Goal: Task Accomplishment & Management: Manage account settings

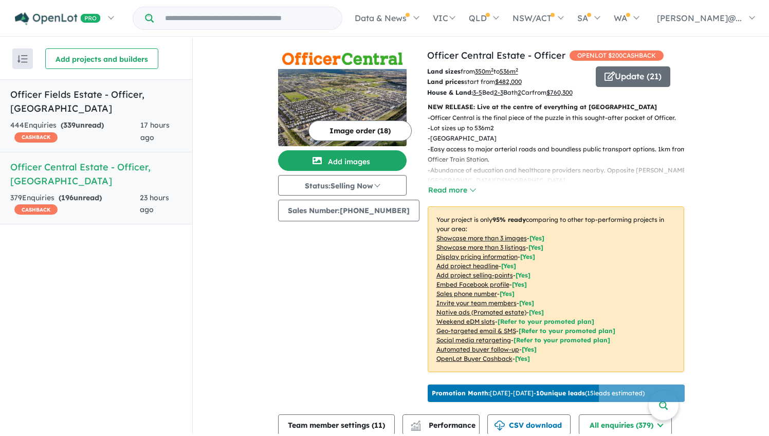
click at [140, 125] on div "444 Enquir ies ( 339 unread) CASHBACK" at bounding box center [75, 131] width 130 height 25
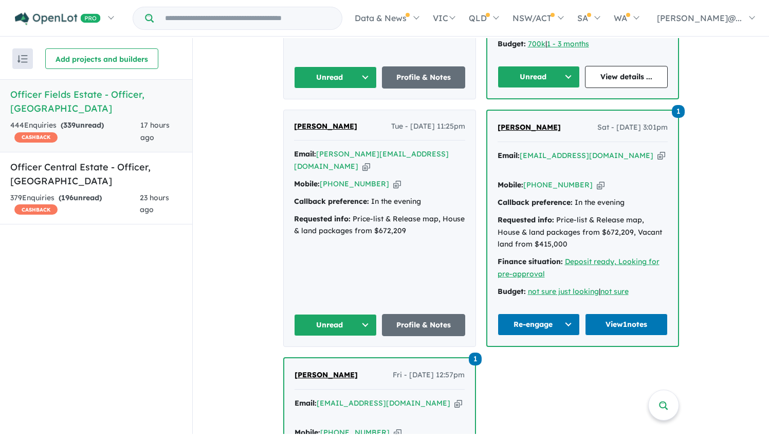
scroll to position [507, 0]
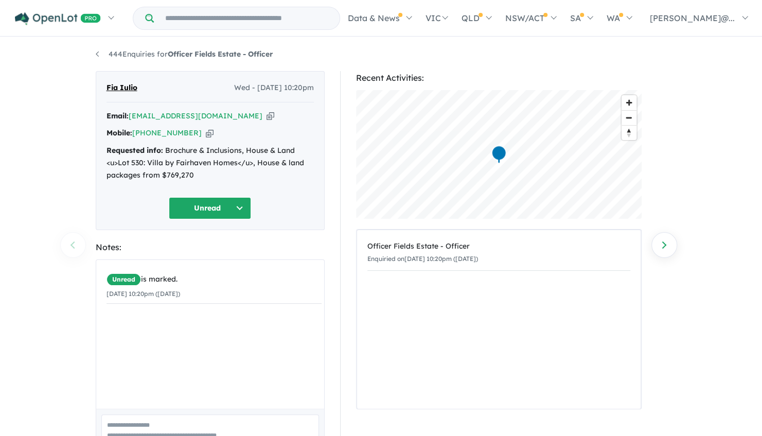
click at [209, 138] on icon "button" at bounding box center [210, 133] width 8 height 11
click at [206, 219] on button "Unread" at bounding box center [210, 208] width 82 height 22
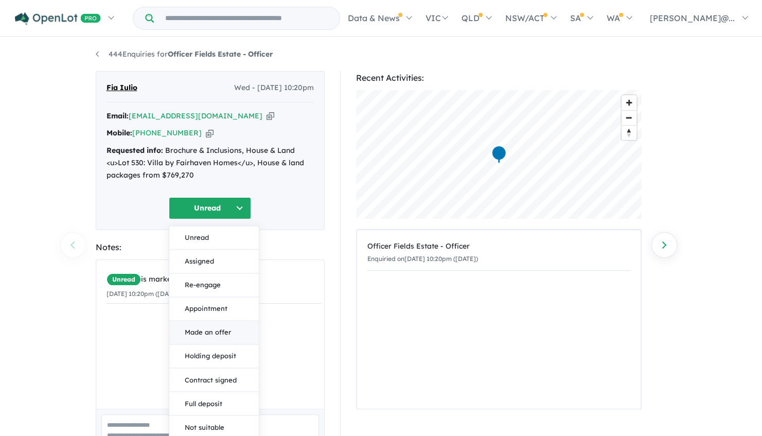
scroll to position [107, 0]
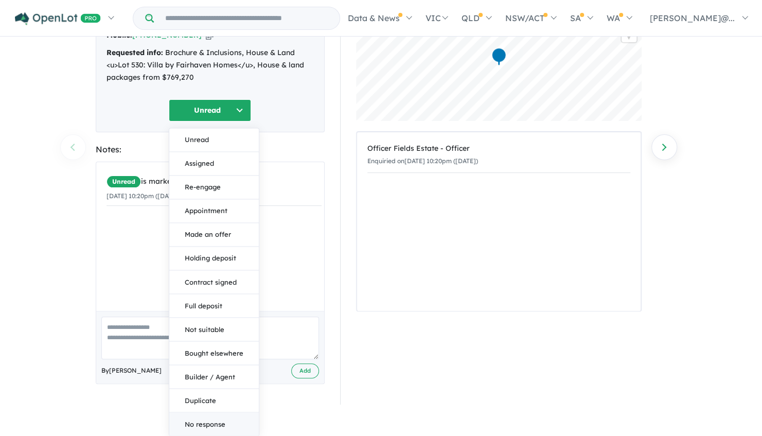
click at [202, 425] on button "No response" at bounding box center [213, 423] width 89 height 23
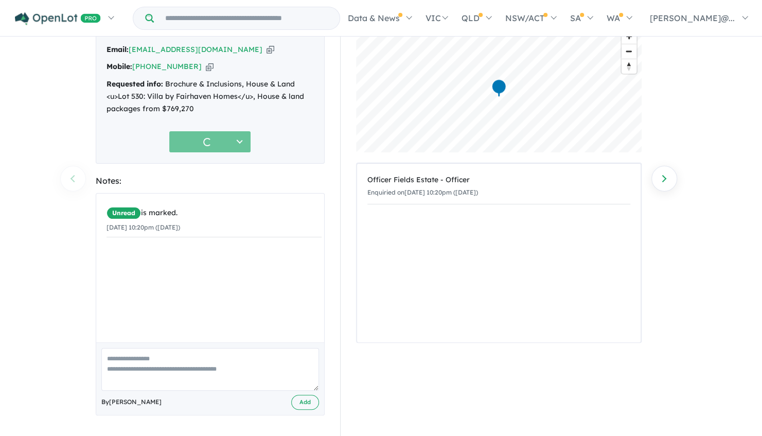
scroll to position [100, 0]
click at [181, 361] on textarea at bounding box center [210, 369] width 218 height 43
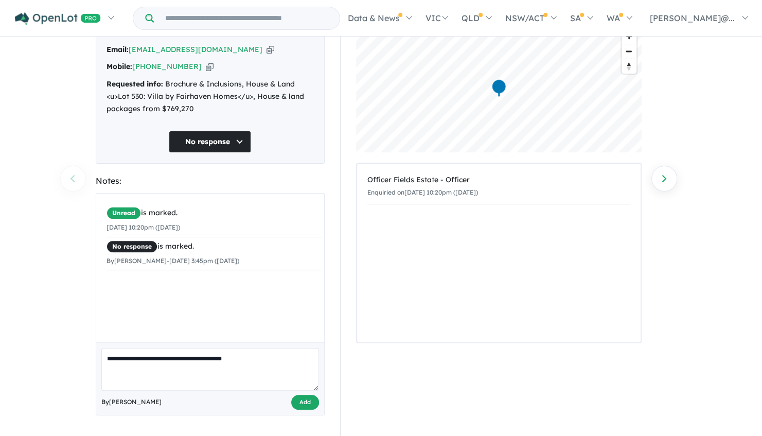
type textarea "**********"
click at [298, 394] on button "Add" at bounding box center [305, 401] width 28 height 15
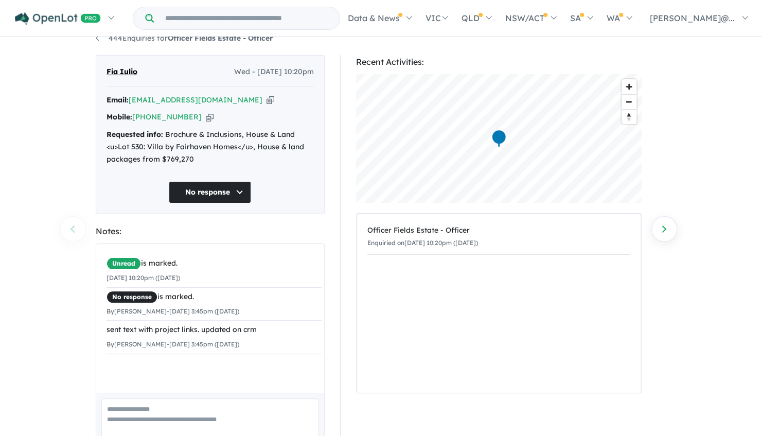
scroll to position [15, 0]
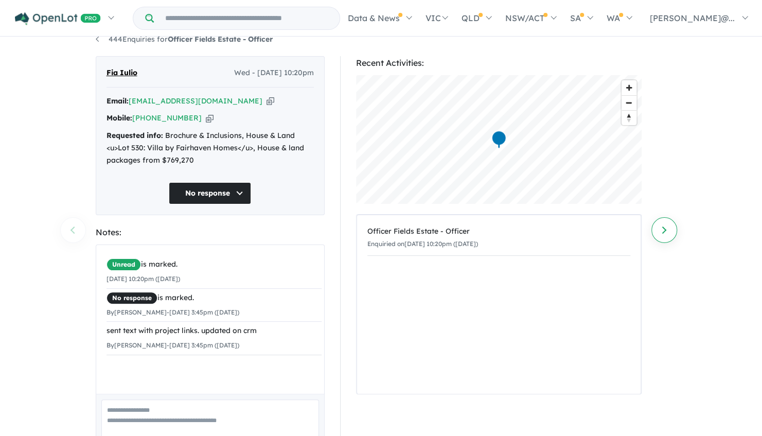
click at [664, 223] on link "Next enquiry" at bounding box center [664, 230] width 26 height 26
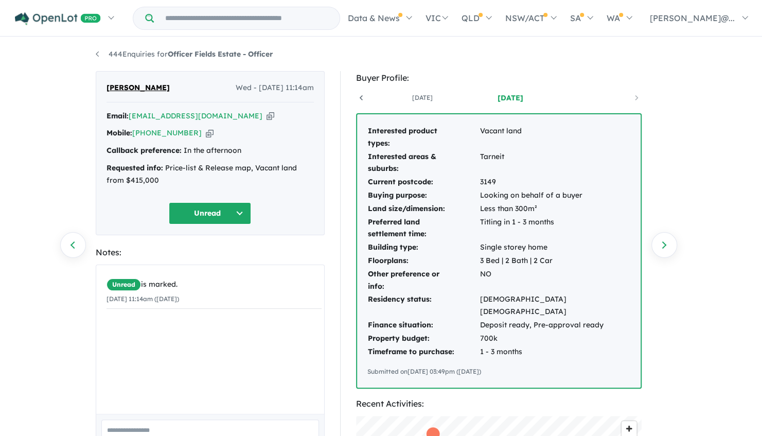
click at [210, 138] on icon "button" at bounding box center [210, 133] width 8 height 11
click at [231, 224] on button "Unread" at bounding box center [210, 213] width 82 height 22
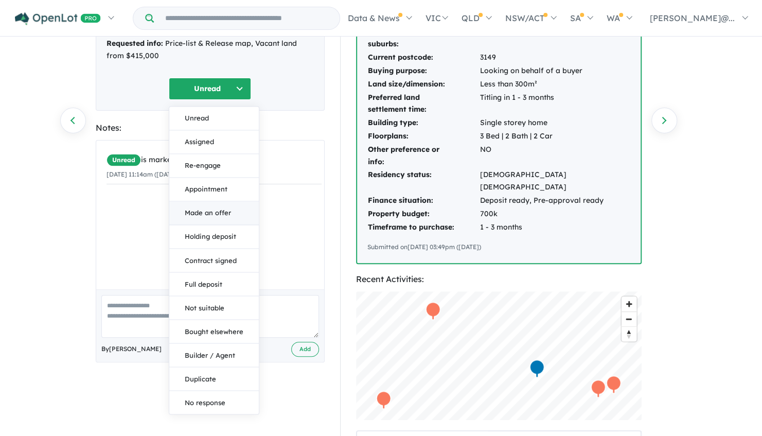
scroll to position [128, 0]
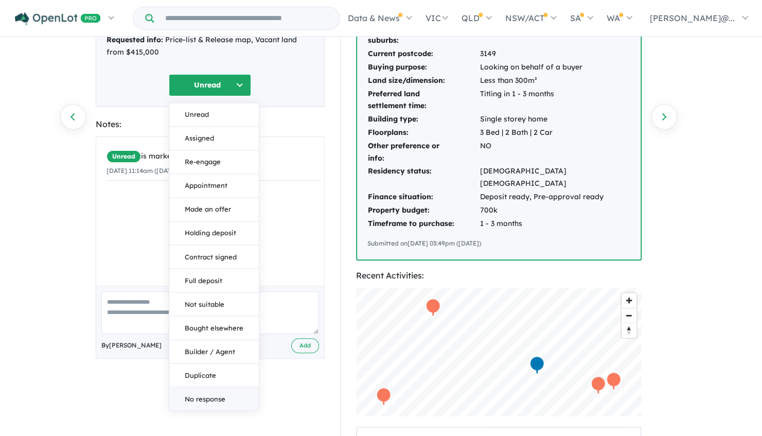
click at [199, 410] on button "No response" at bounding box center [213, 398] width 89 height 23
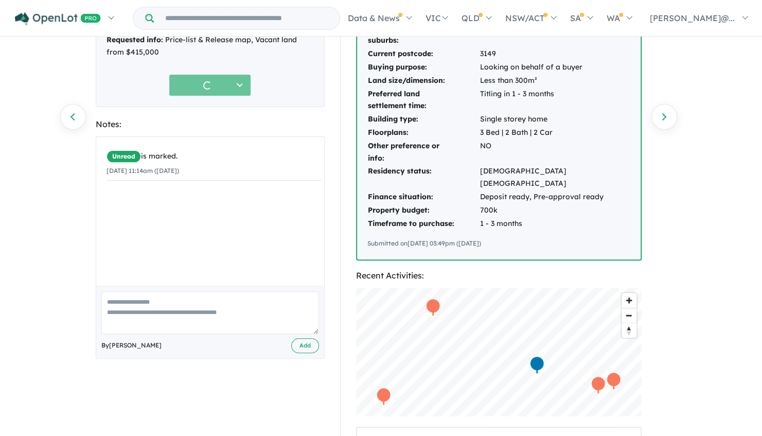
click at [157, 334] on textarea at bounding box center [210, 312] width 218 height 43
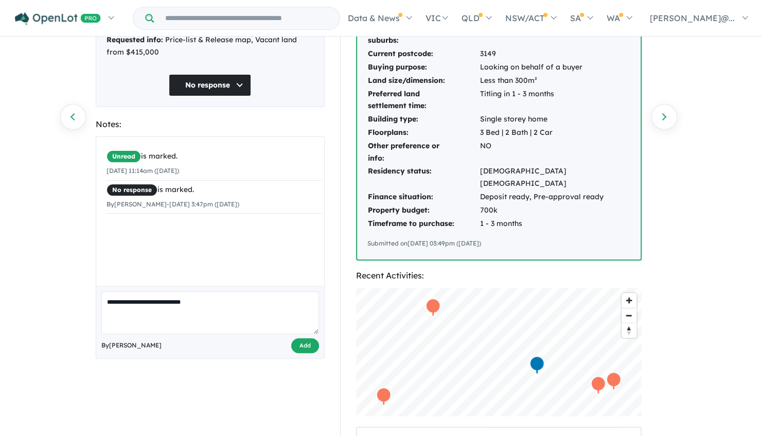
type textarea "**********"
click at [297, 353] on button "Add" at bounding box center [305, 345] width 28 height 15
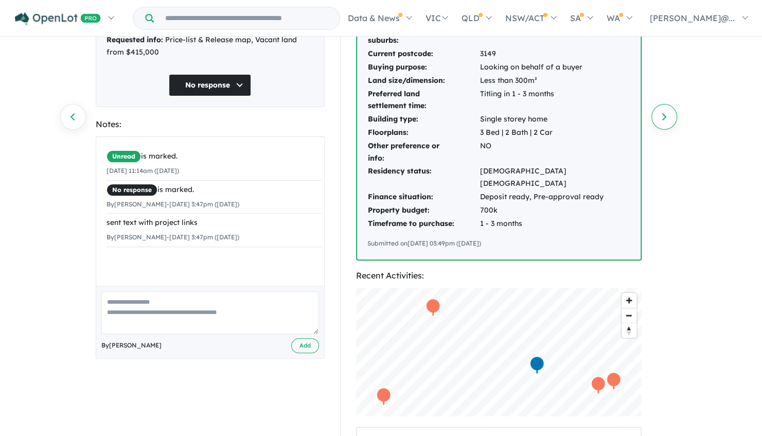
click at [663, 117] on link "Next enquiry" at bounding box center [664, 117] width 26 height 26
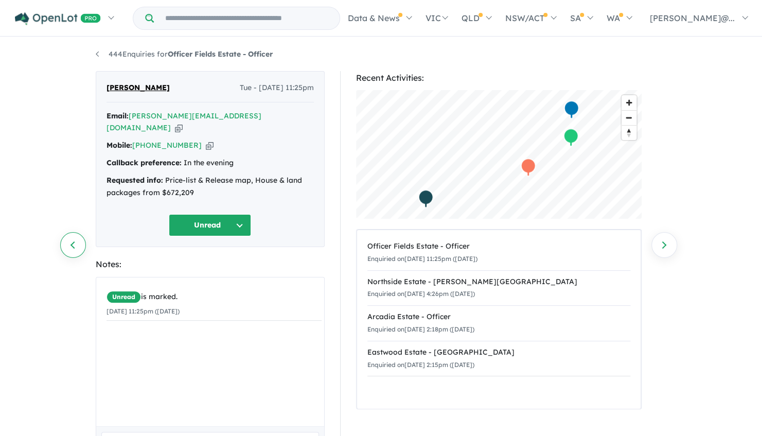
click at [74, 244] on link "Previous enquiry" at bounding box center [73, 245] width 26 height 26
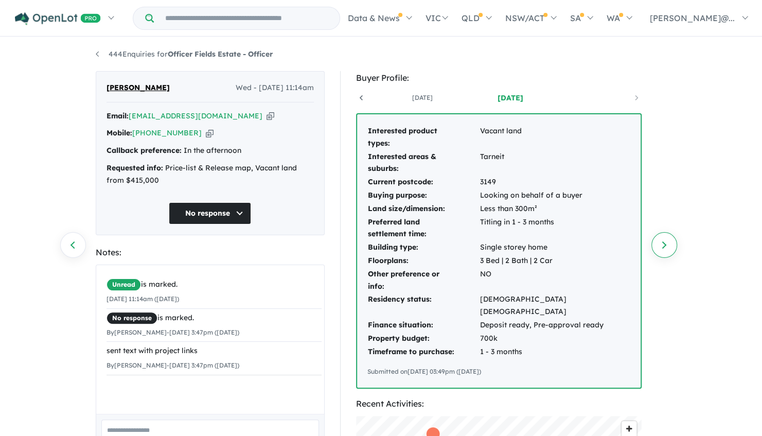
click at [669, 244] on link "Next enquiry" at bounding box center [664, 245] width 26 height 26
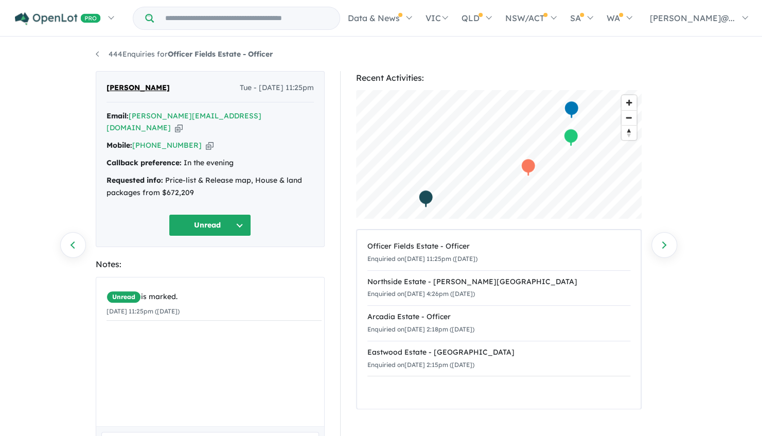
click at [210, 142] on icon "button" at bounding box center [210, 145] width 8 height 11
click at [204, 228] on button "Unread" at bounding box center [210, 225] width 82 height 22
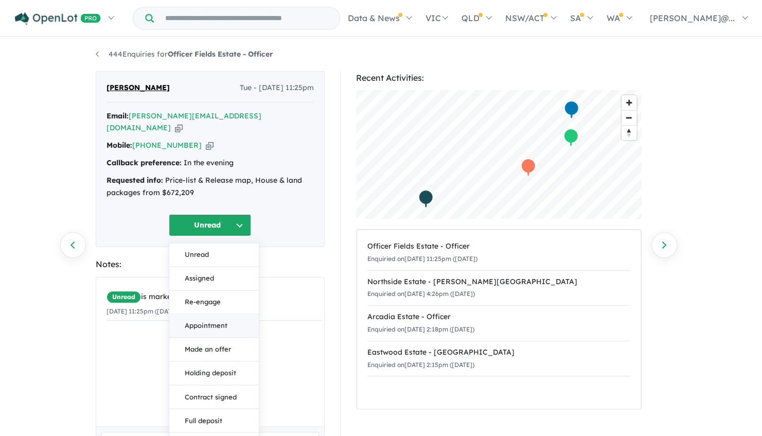
click at [217, 331] on button "Appointment" at bounding box center [213, 326] width 89 height 24
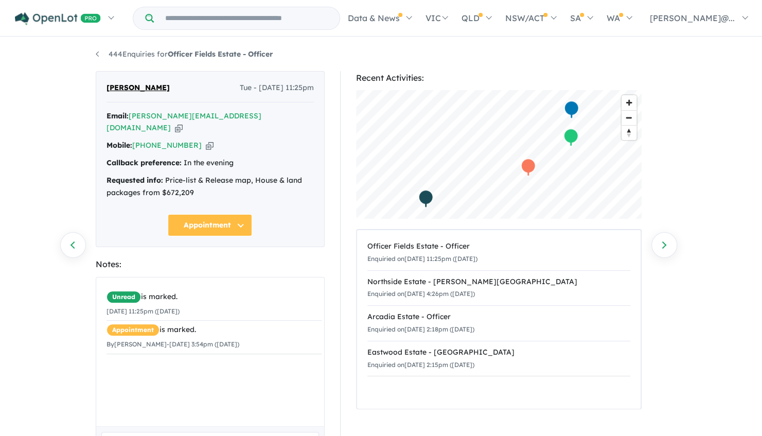
scroll to position [105, 0]
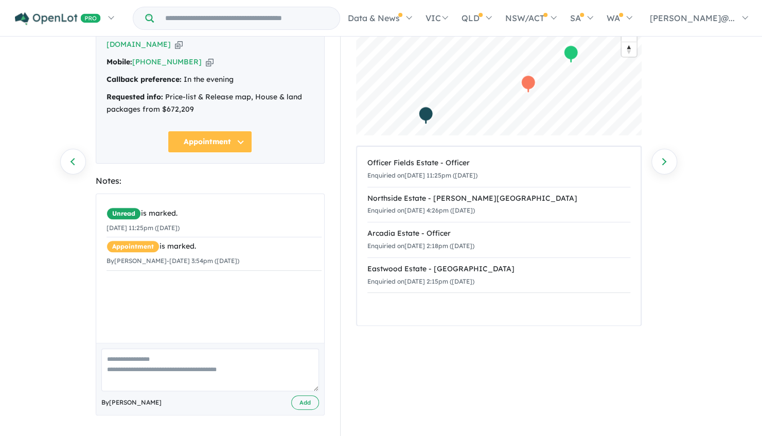
click at [149, 360] on textarea at bounding box center [210, 369] width 218 height 43
type textarea "**********"
click at [305, 403] on button "Add" at bounding box center [305, 402] width 28 height 15
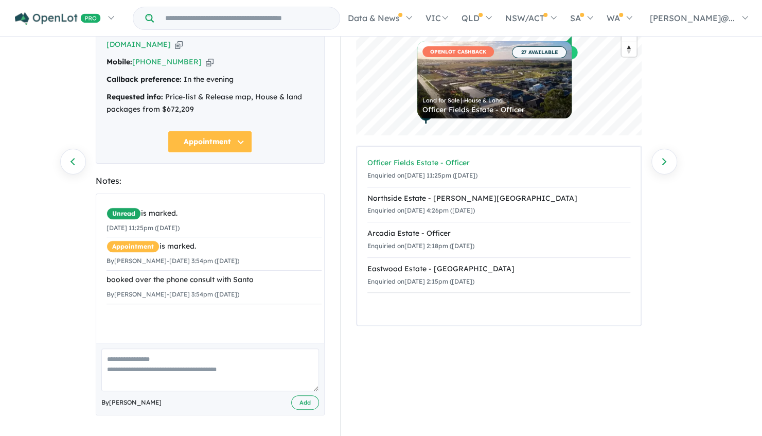
scroll to position [0, 0]
click at [662, 149] on link "Next enquiry" at bounding box center [664, 162] width 26 height 26
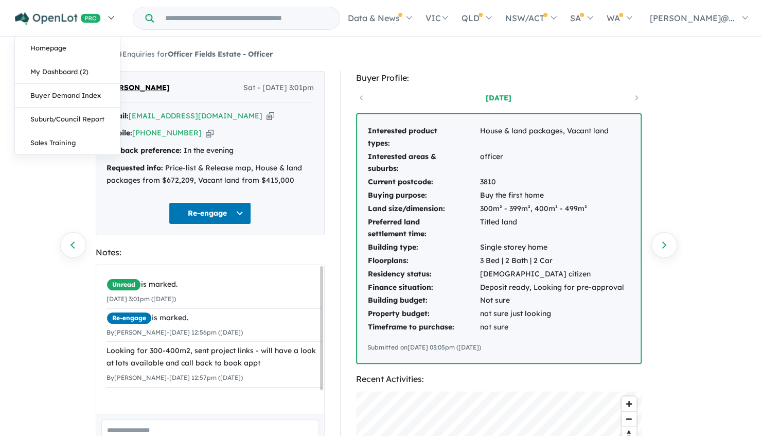
click at [110, 28] on link at bounding box center [64, 18] width 113 height 36
click at [78, 76] on link "My Dashboard (2)" at bounding box center [67, 72] width 105 height 24
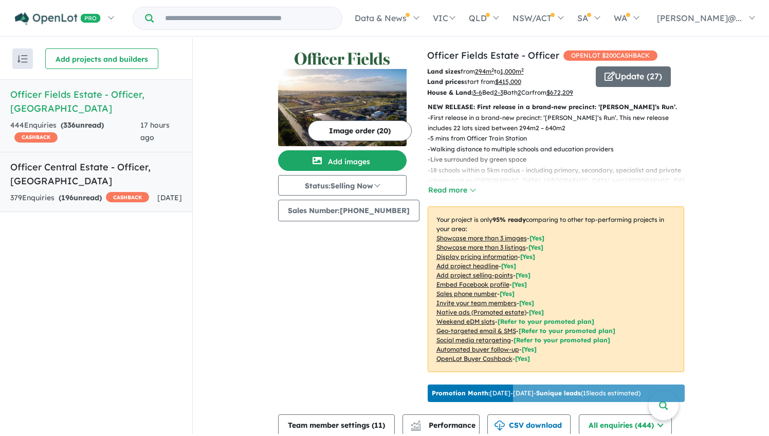
click at [74, 193] on span "196" at bounding box center [67, 197] width 12 height 9
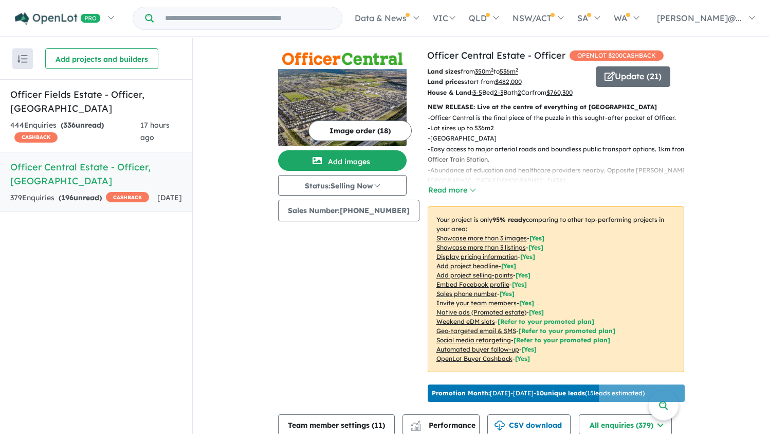
scroll to position [264, 0]
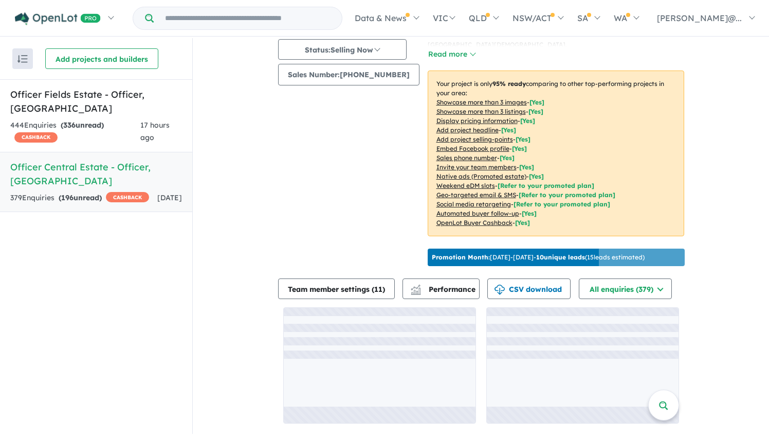
click at [354, 252] on div "Image order ( 18 ) Add images Status: Selling Now In Planning Coming Soon Selli…" at bounding box center [352, 91] width 149 height 357
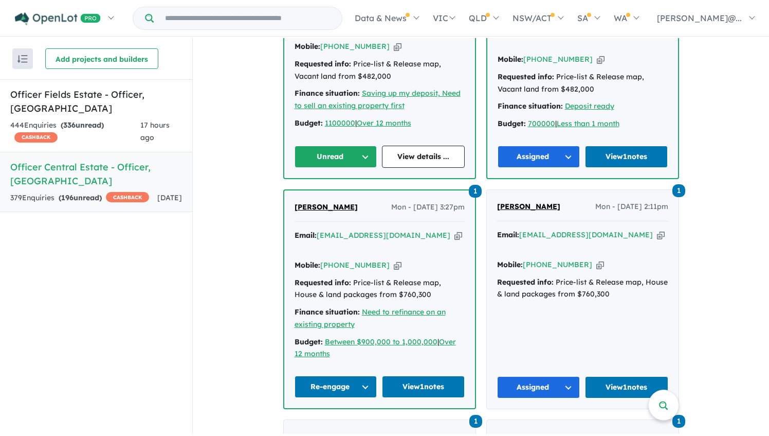
scroll to position [511, 0]
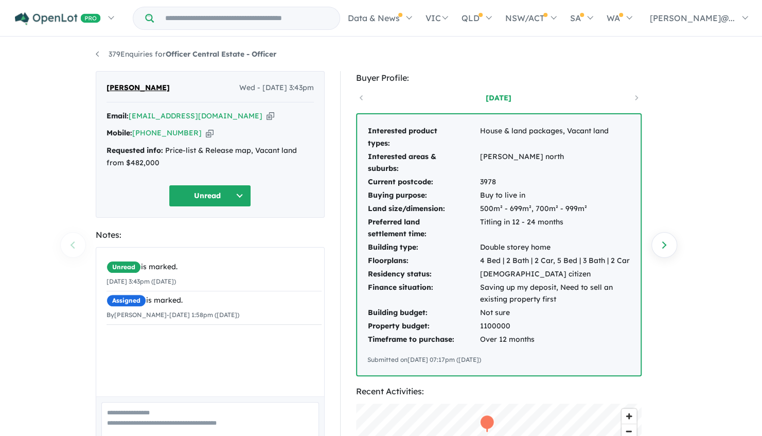
click at [215, 207] on button "Unread" at bounding box center [210, 196] width 82 height 22
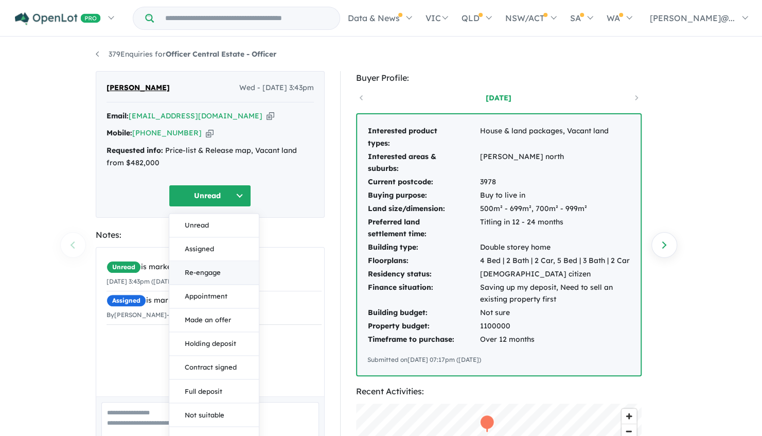
click at [213, 279] on button "Re-engage" at bounding box center [213, 273] width 89 height 24
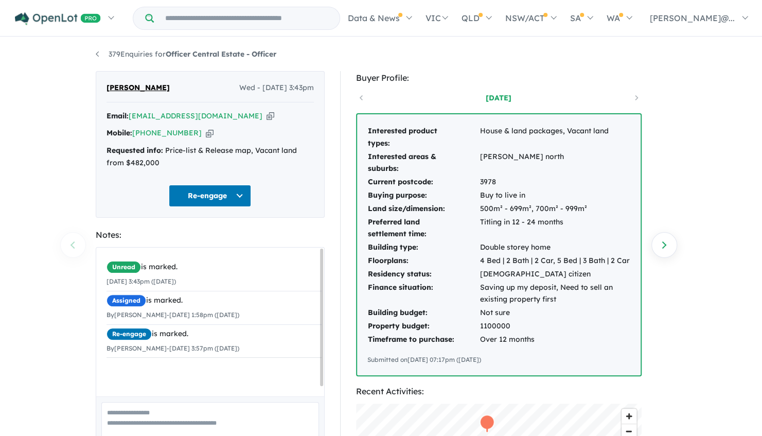
click at [213, 273] on div "Unread is marked." at bounding box center [213, 267] width 215 height 12
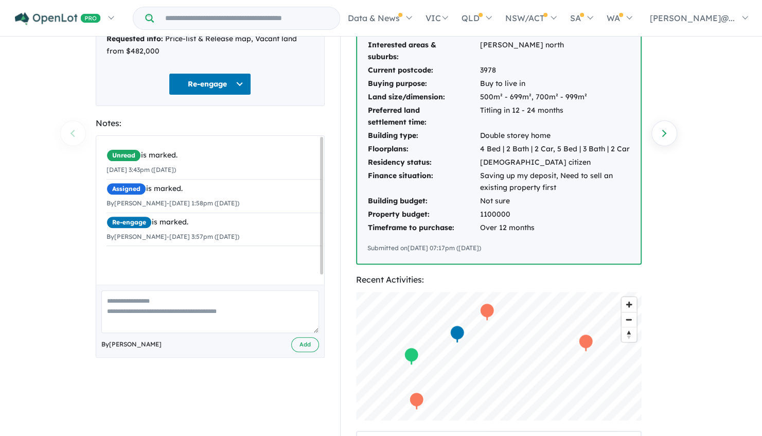
scroll to position [125, 0]
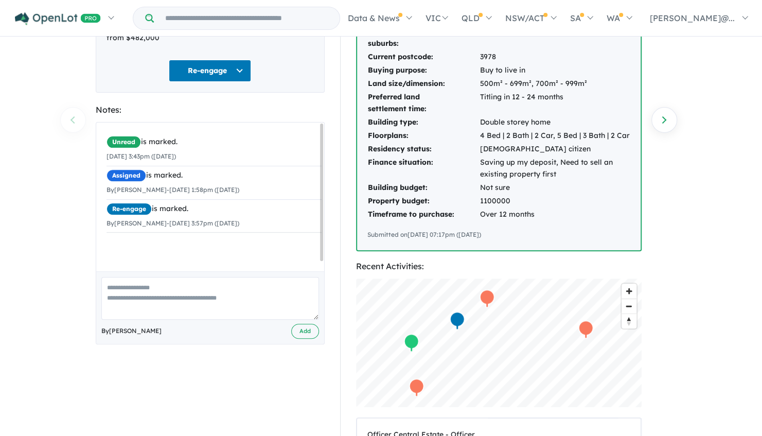
click at [165, 298] on textarea at bounding box center [210, 298] width 218 height 43
type textarea "**********"
click at [308, 338] on button "Add" at bounding box center [305, 330] width 28 height 15
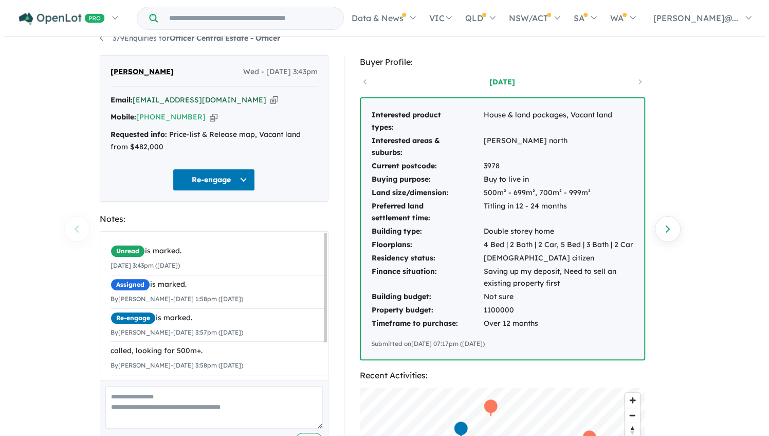
scroll to position [0, 0]
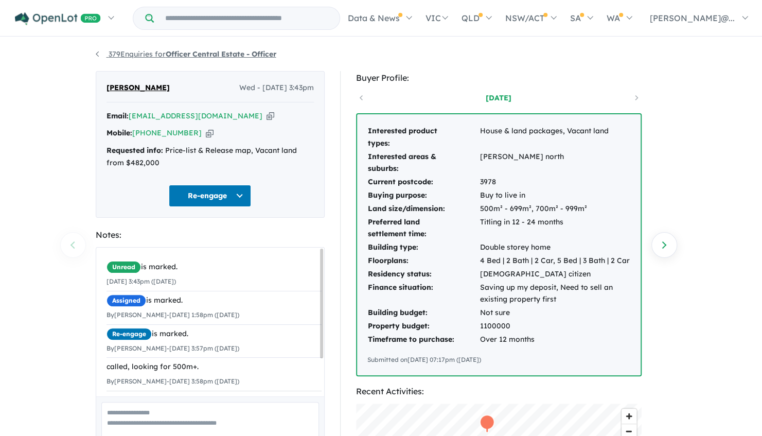
click at [96, 56] on link "379 Enquiries for Officer Central Estate - Officer" at bounding box center [186, 53] width 181 height 9
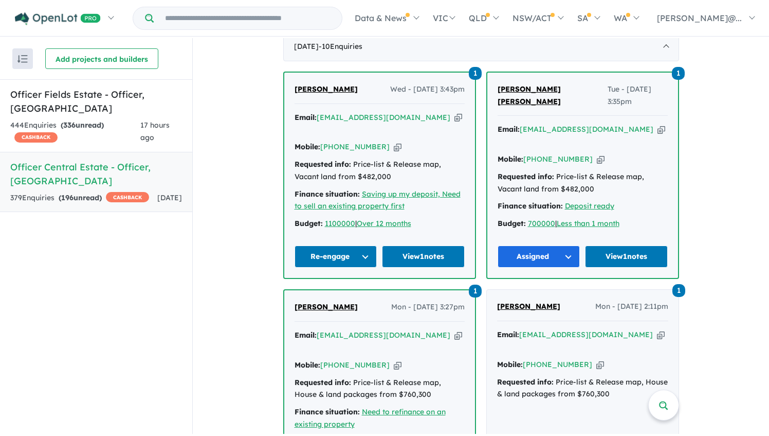
scroll to position [412, 0]
